Goal: Check status: Check status

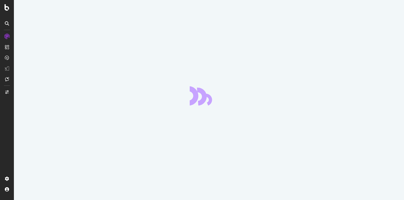
scroll to position [17894, 0]
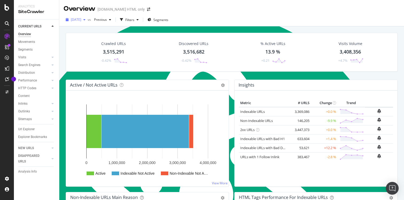
click at [83, 22] on div "[DATE]" at bounding box center [76, 20] width 24 height 8
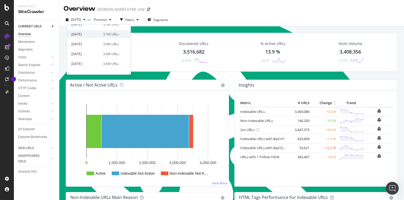
scroll to position [51, 0]
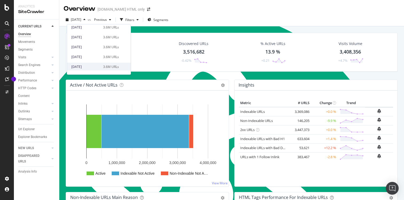
click at [90, 66] on div "[DATE]" at bounding box center [85, 66] width 29 height 5
